Goal: Book appointment/travel/reservation

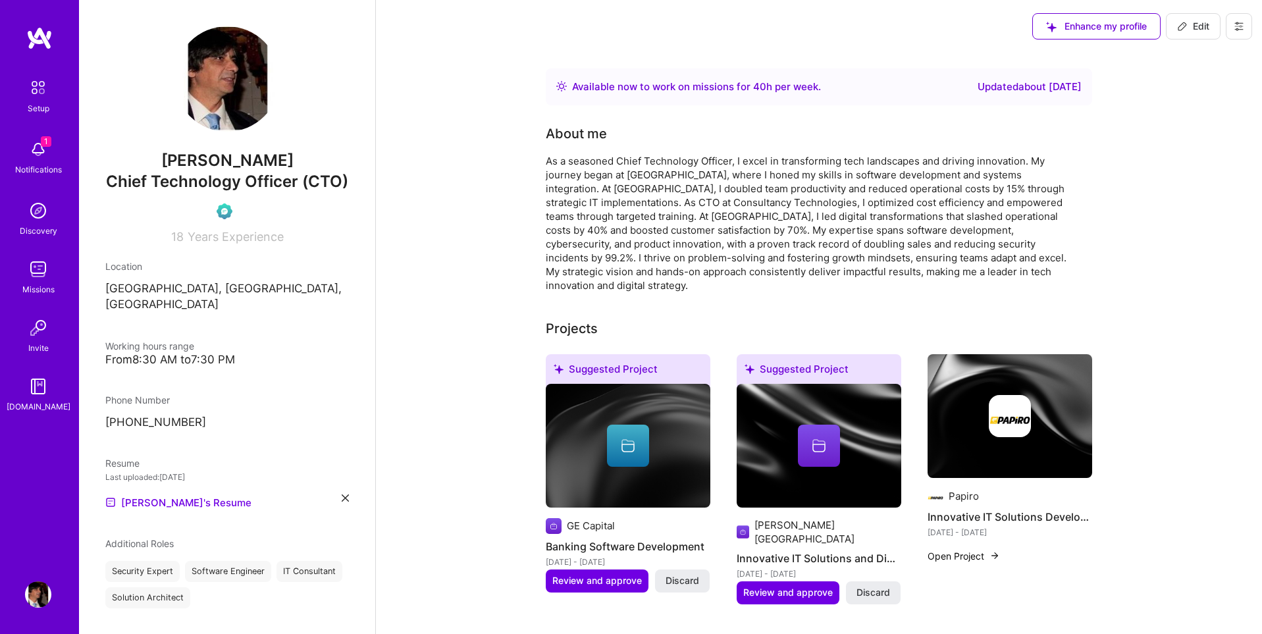
click at [44, 83] on img at bounding box center [38, 88] width 28 height 28
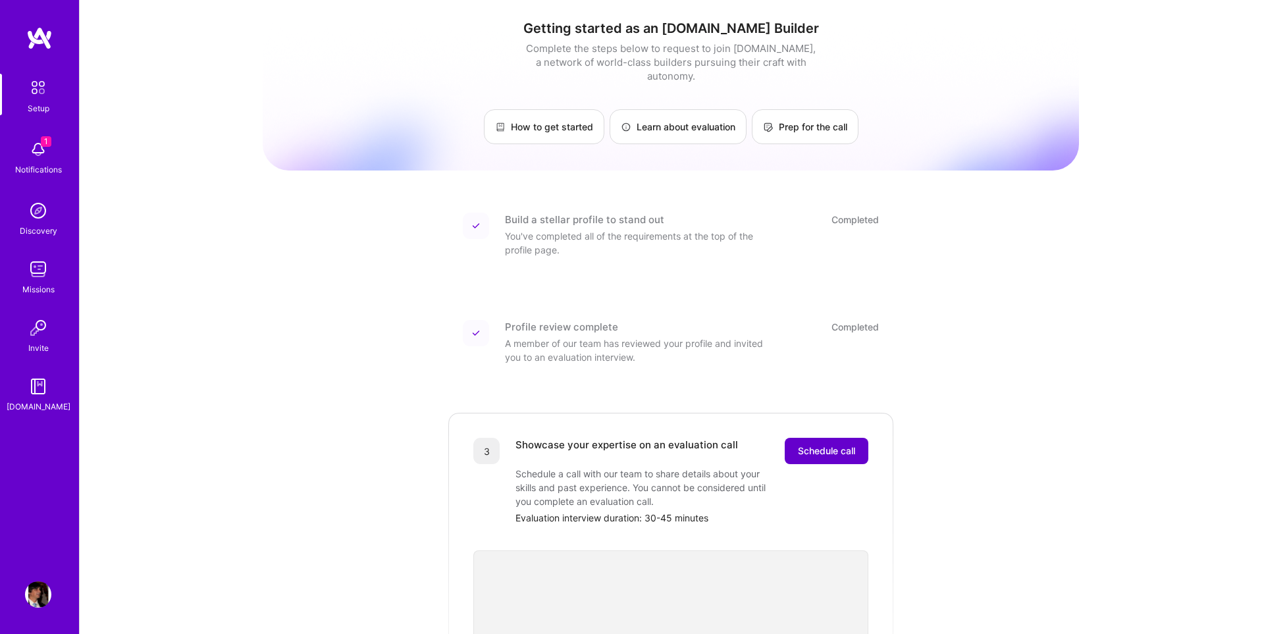
click at [829, 438] on button "Schedule call" at bounding box center [826, 451] width 84 height 26
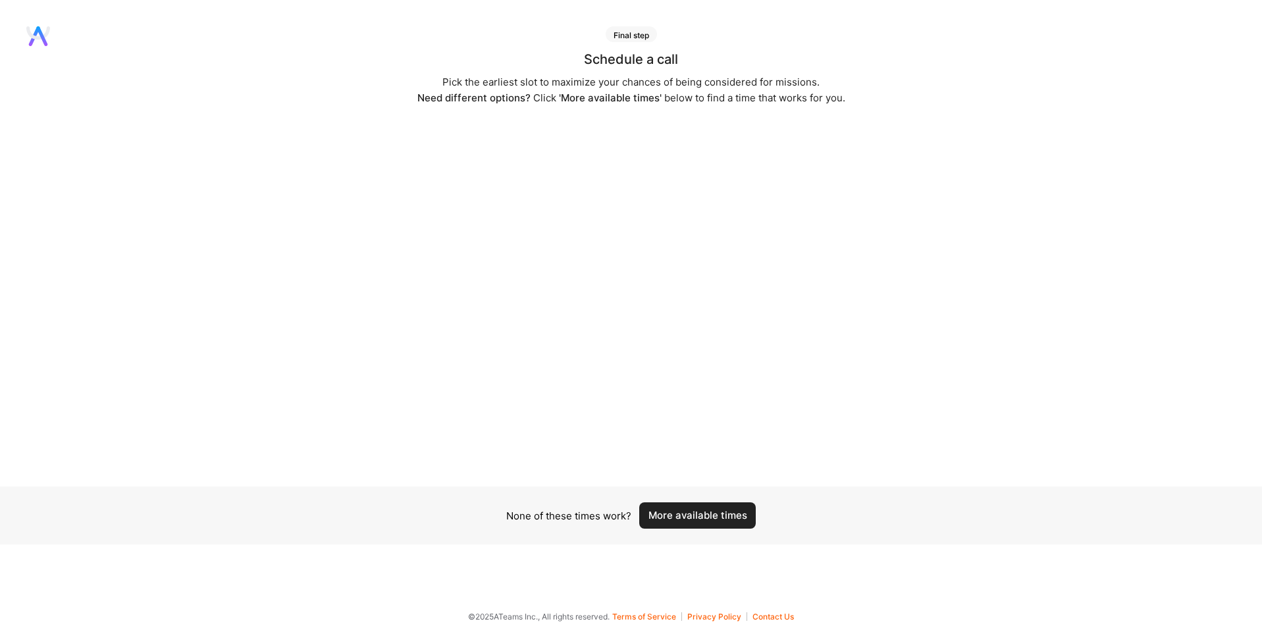
click at [709, 512] on button "More available times" at bounding box center [697, 515] width 116 height 26
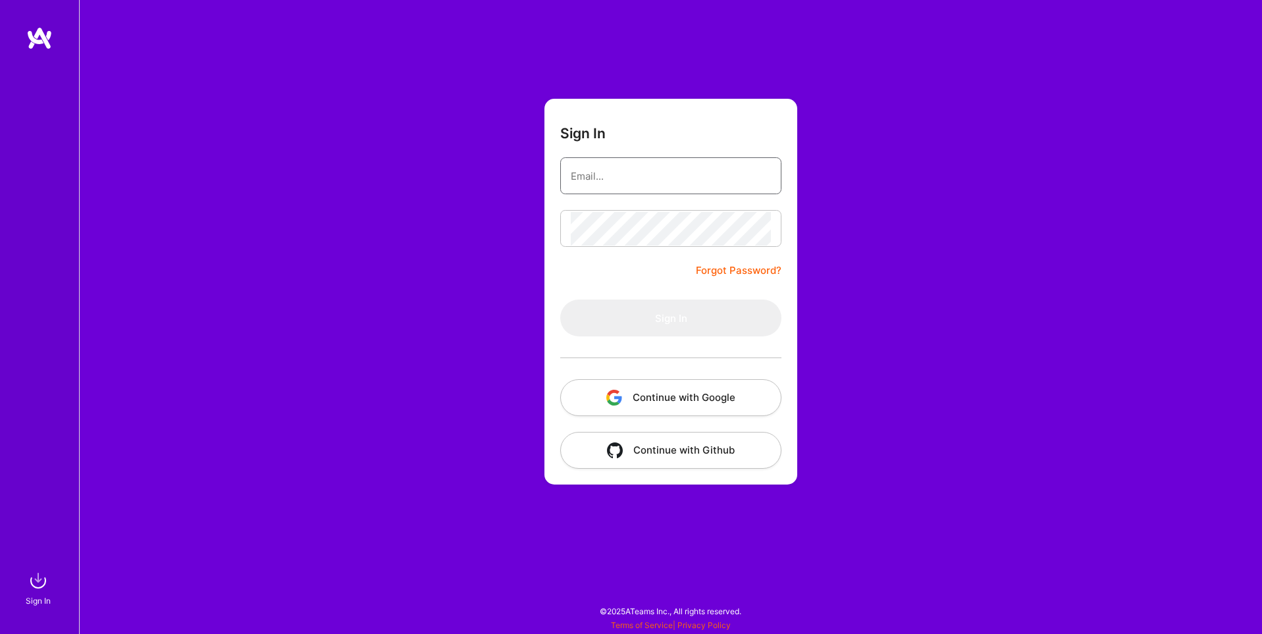
type input "sarahjanemills@gmail.com"
click at [699, 407] on button "Continue with Google" at bounding box center [670, 397] width 221 height 37
